Goal: Information Seeking & Learning: Learn about a topic

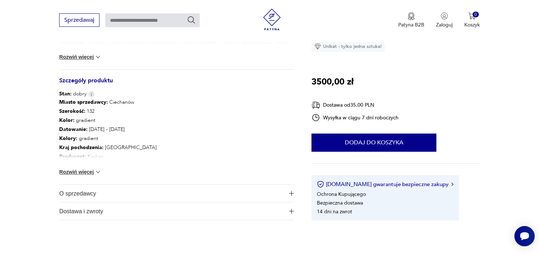
scroll to position [345, 0]
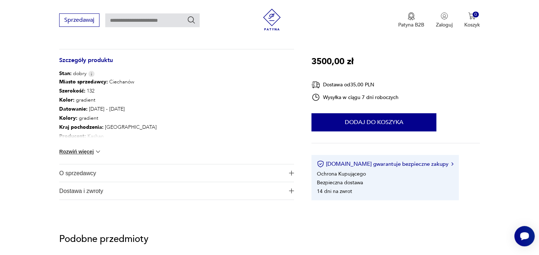
click at [102, 151] on img at bounding box center [97, 151] width 7 height 7
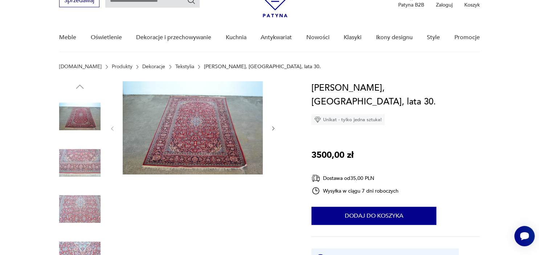
scroll to position [38, 0]
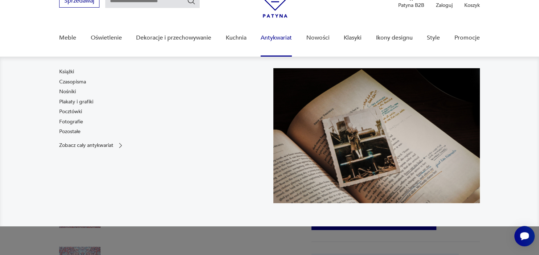
click at [281, 38] on link "Antykwariat" at bounding box center [276, 38] width 31 height 28
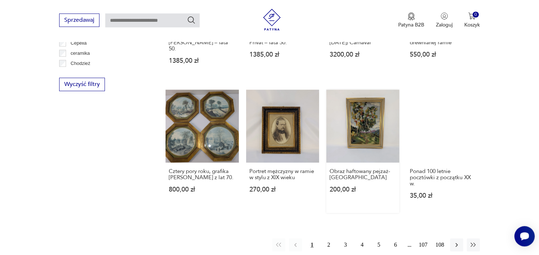
scroll to position [701, 0]
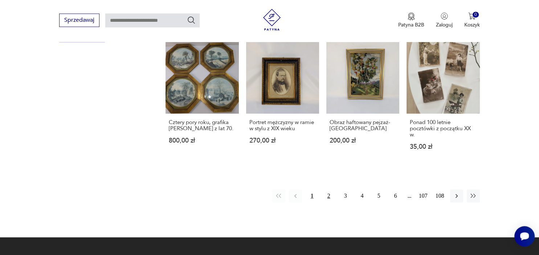
click at [329, 190] on button "2" at bounding box center [329, 196] width 13 height 13
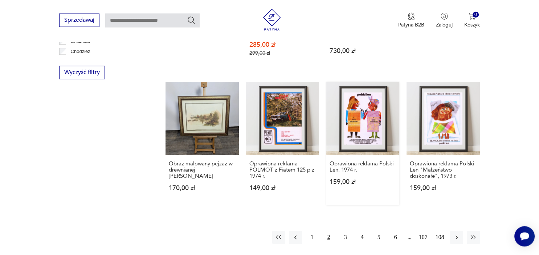
scroll to position [669, 0]
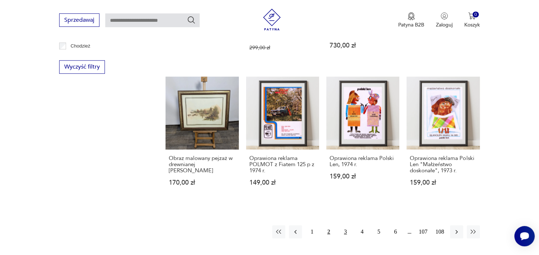
click at [348, 226] on button "3" at bounding box center [345, 232] width 13 height 13
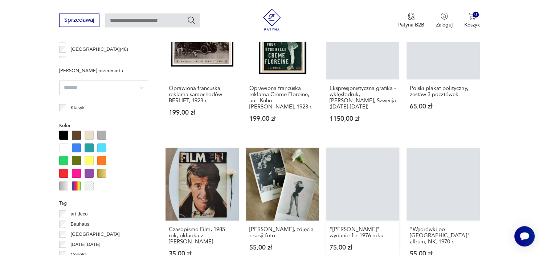
scroll to position [427, 0]
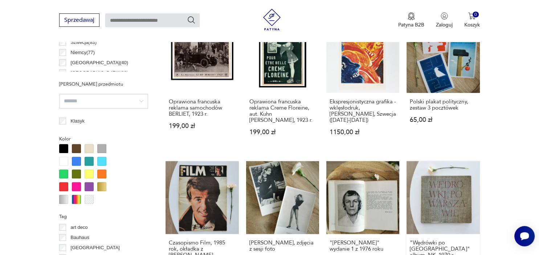
click at [444, 222] on link ""Wędrówki po Warszawie" album, NK, 1970 r. 55,00 zł" at bounding box center [443, 222] width 73 height 123
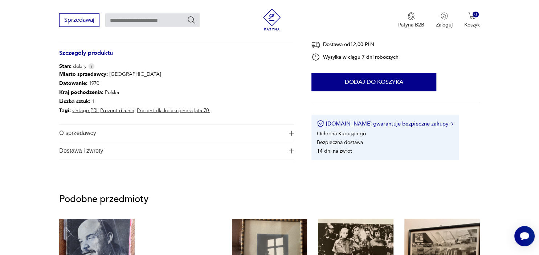
scroll to position [470, 0]
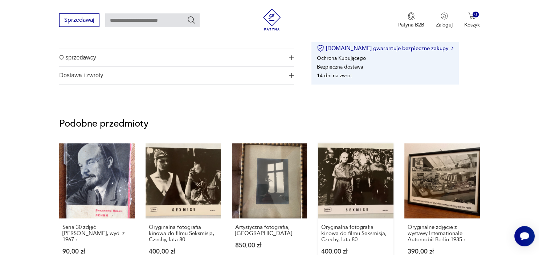
click at [368, 177] on link "Oryginalna fotografia kinowa do filmu Seksmisja, Czechy, lata 80. 400,00 zł" at bounding box center [356, 206] width 76 height 126
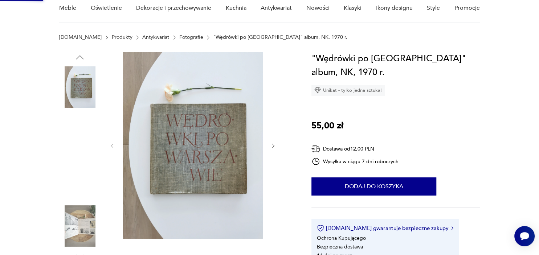
scroll to position [6, 0]
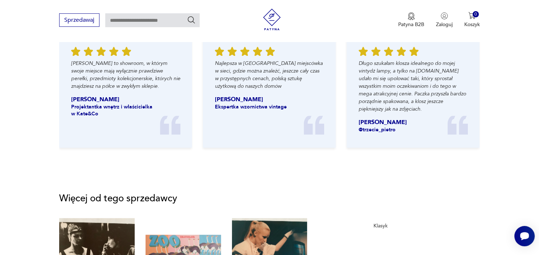
scroll to position [805, 0]
